Goal: Download file/media

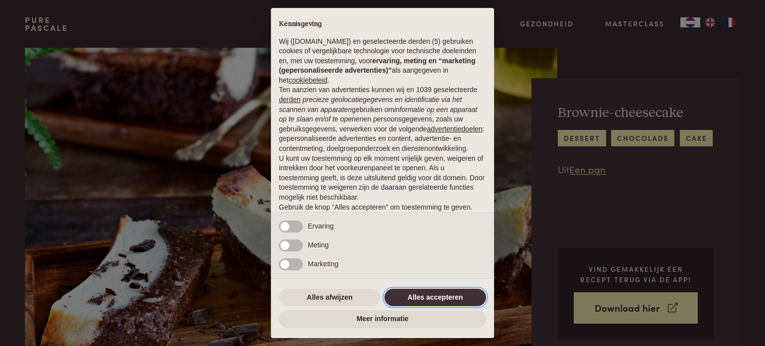
click at [450, 299] on button "Alles accepteren" at bounding box center [435, 298] width 102 height 18
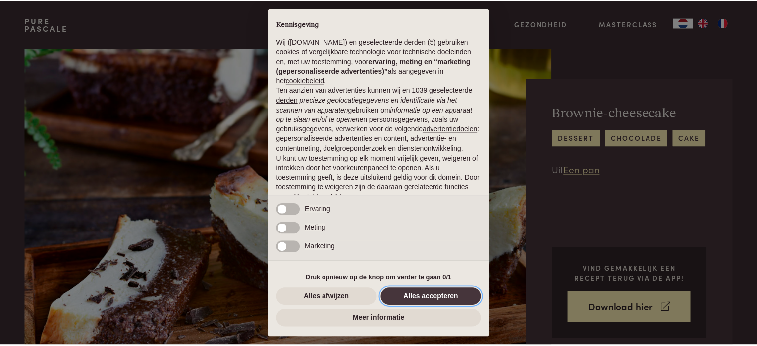
scroll to position [54, 0]
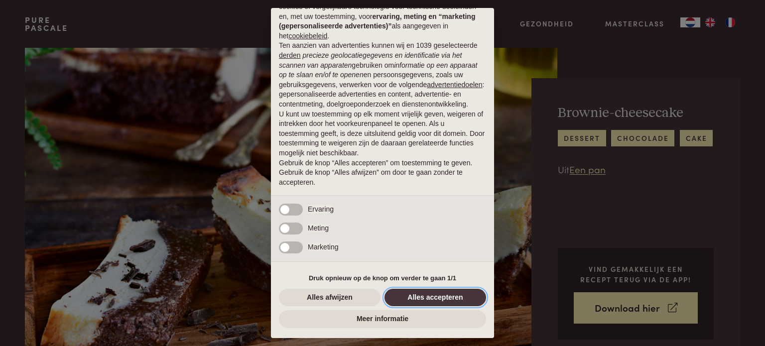
click at [450, 299] on button "Alles accepteren" at bounding box center [435, 298] width 102 height 18
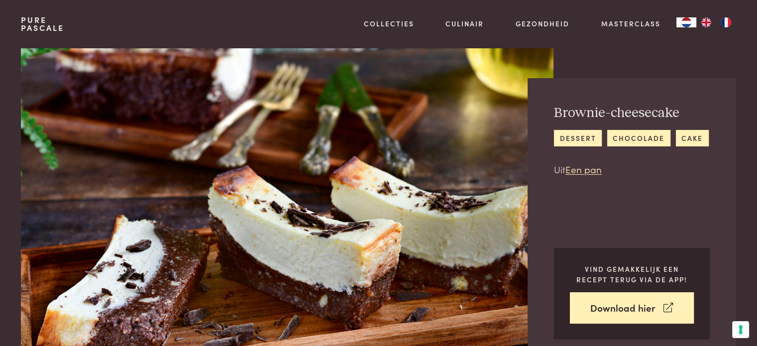
click at [450, 299] on img at bounding box center [287, 208] width 532 height 320
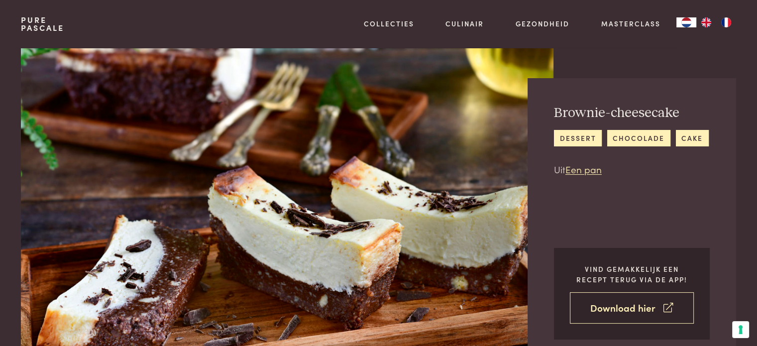
click at [607, 309] on link "Download hier" at bounding box center [632, 307] width 124 height 31
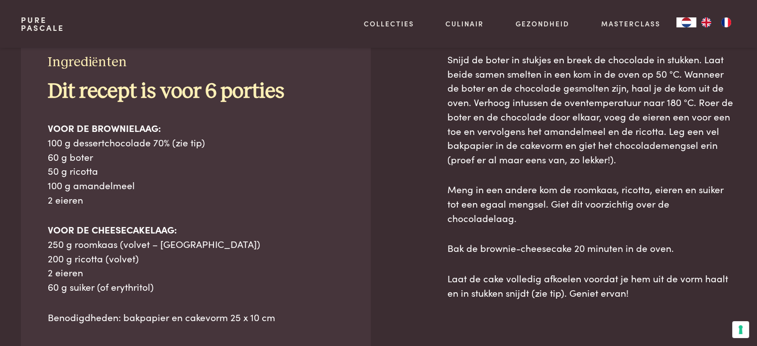
scroll to position [462, 0]
